Goal: Use online tool/utility: Utilize a website feature to perform a specific function

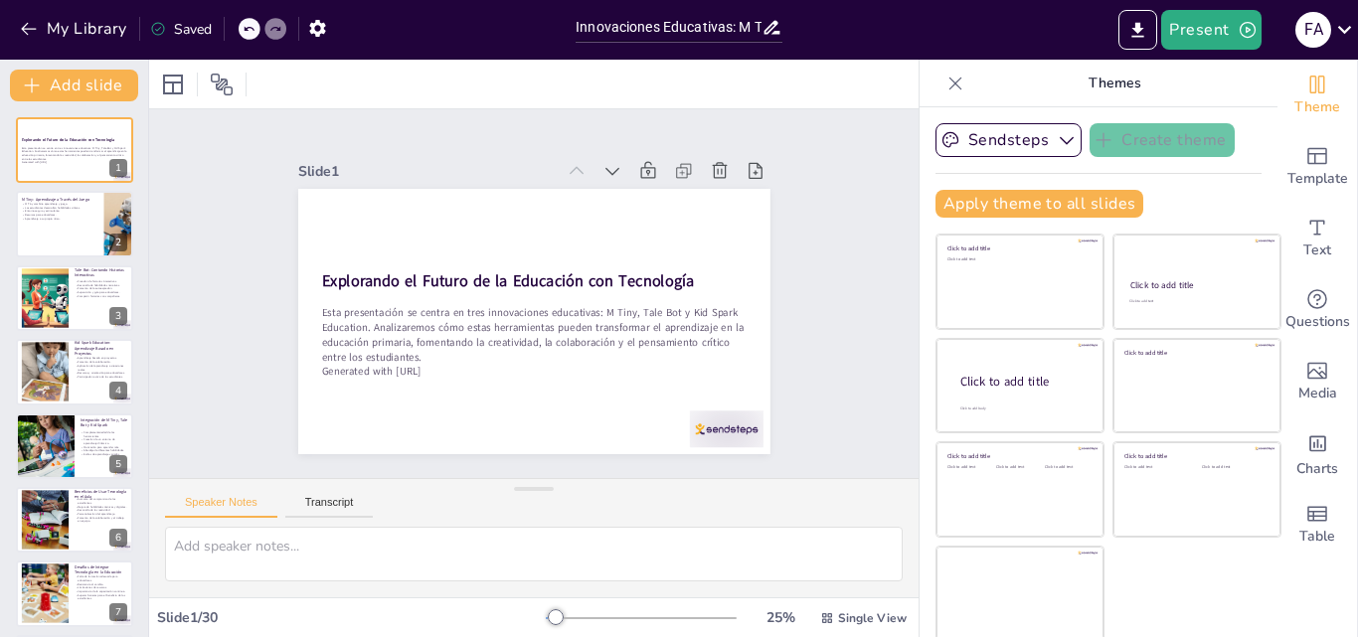
scroll to position [1481, 0]
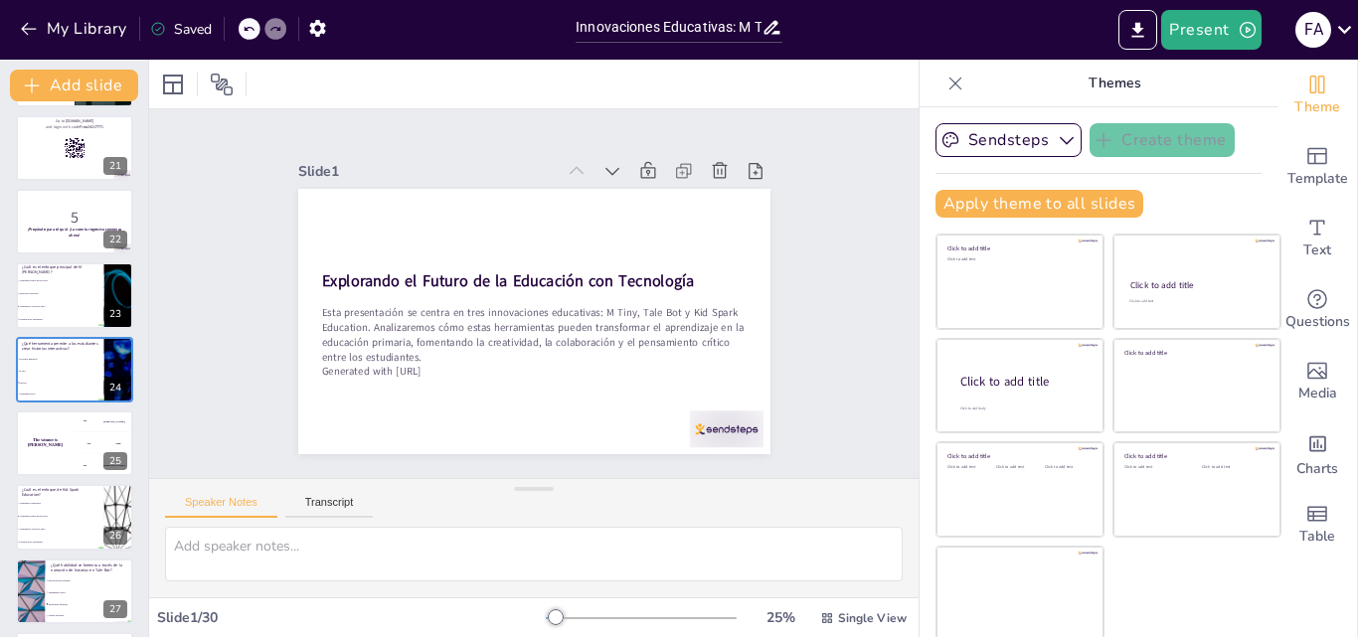
checkbox input "true"
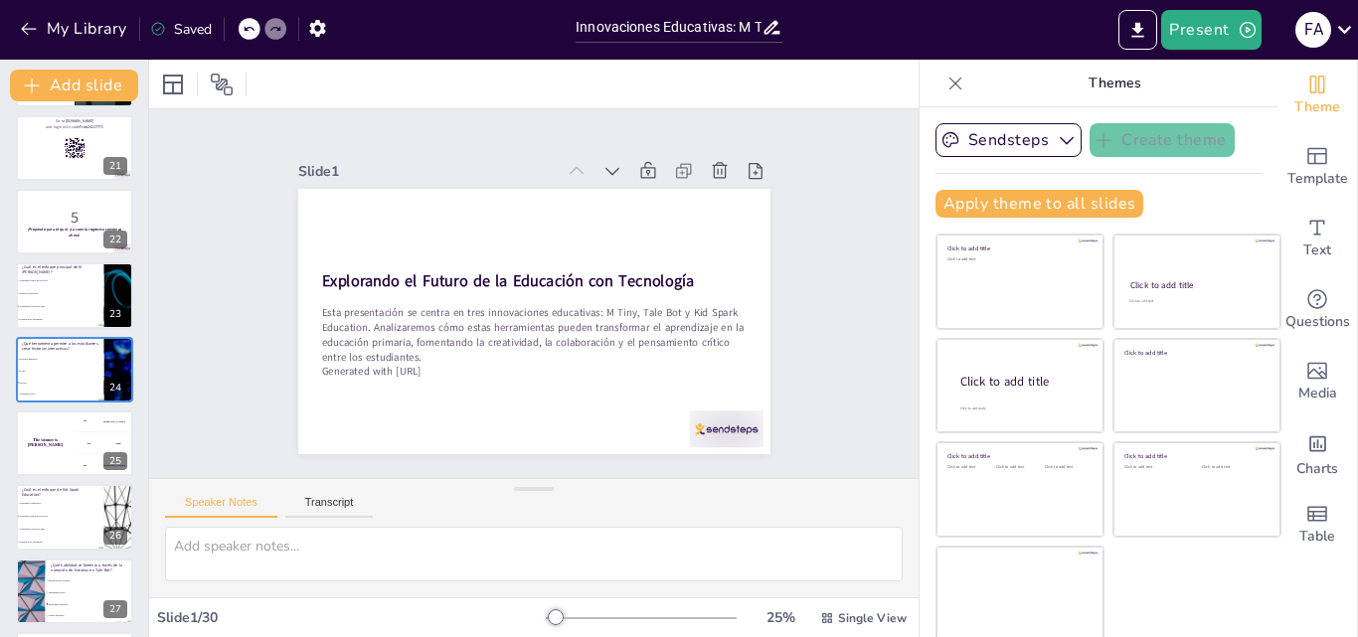
checkbox input "true"
